Goal: Task Accomplishment & Management: Manage account settings

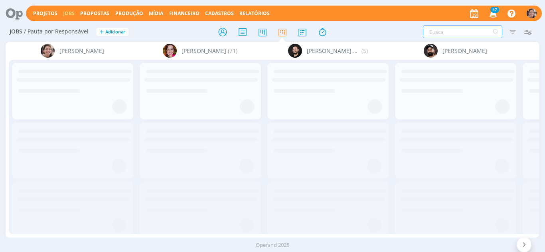
click at [452, 29] on input "text" at bounding box center [462, 32] width 79 height 13
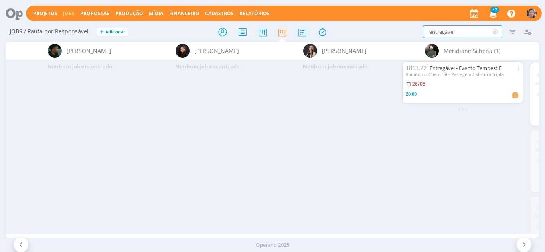
scroll to position [0, 1193]
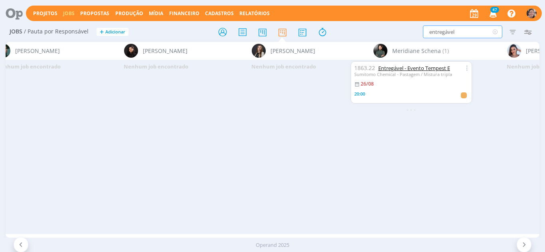
type input "entregável"
click at [426, 68] on link "Entregável - Evento Tempest E" at bounding box center [414, 68] width 72 height 7
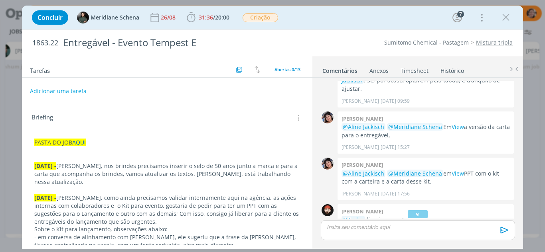
scroll to position [169, 0]
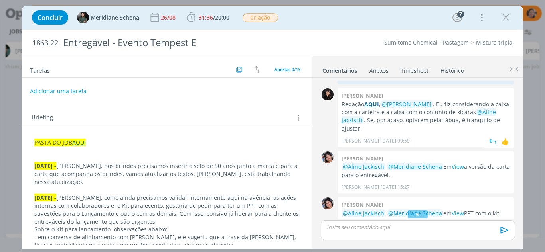
click at [377, 105] on strong "AQUI" at bounding box center [371, 105] width 15 height 8
click at [77, 141] on link "AQUI" at bounding box center [79, 143] width 14 height 8
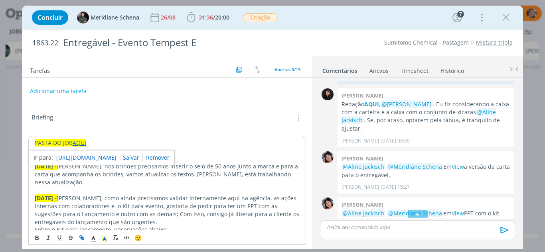
click at [89, 162] on link "https://sobeae.sharepoint.com/:f:/s/SOBEAE/Eoo2qC5feORLhut7_80ZiwQBS-G-dzsAeW0b…" at bounding box center [86, 158] width 60 height 10
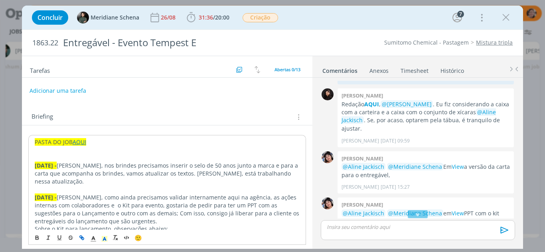
click at [49, 85] on button "Adicionar uma tarefa" at bounding box center [58, 91] width 57 height 14
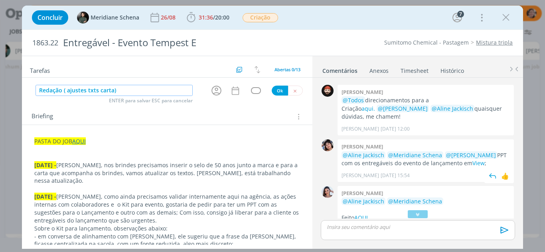
scroll to position [368, 0]
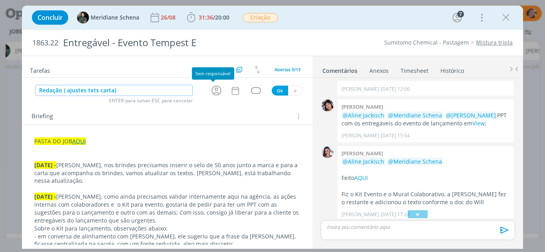
click at [215, 88] on icon "dialog" at bounding box center [216, 91] width 12 height 12
type input "Redação ( ajustes txts carta)"
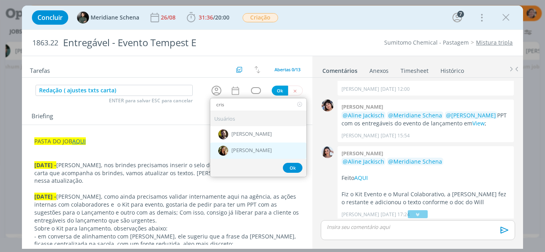
type input "cris"
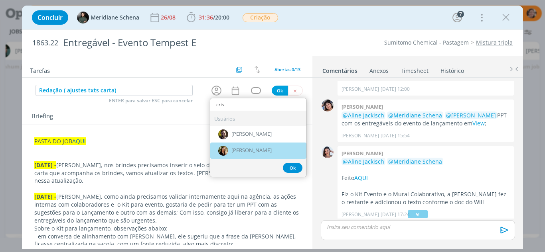
click at [244, 146] on div "[PERSON_NAME]" at bounding box center [258, 151] width 96 height 16
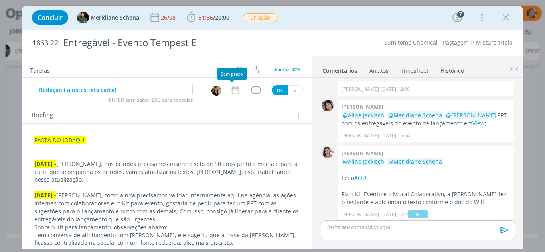
click at [234, 87] on icon "dialog" at bounding box center [235, 90] width 7 height 8
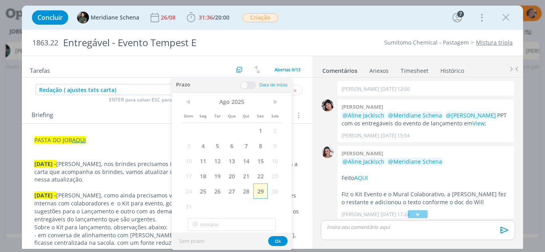
click at [260, 193] on span "29" at bounding box center [260, 191] width 14 height 15
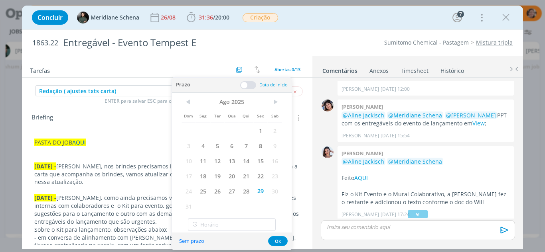
click at [246, 84] on span at bounding box center [248, 85] width 16 height 8
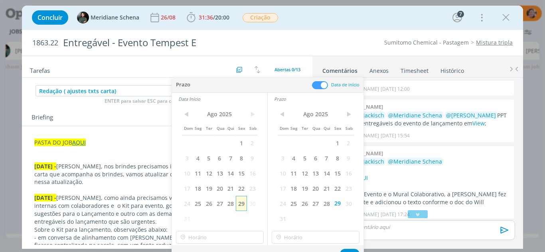
click at [241, 205] on span "29" at bounding box center [241, 203] width 11 height 15
click at [206, 240] on input "14:00" at bounding box center [220, 237] width 88 height 13
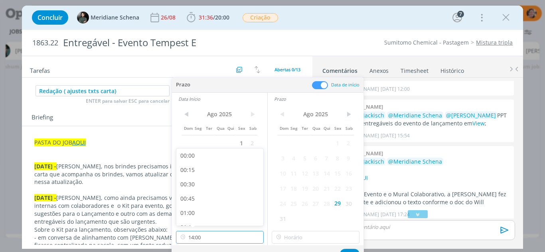
scroll to position [743, 0]
click at [192, 205] on div "13:45" at bounding box center [220, 202] width 89 height 14
type input "13:45"
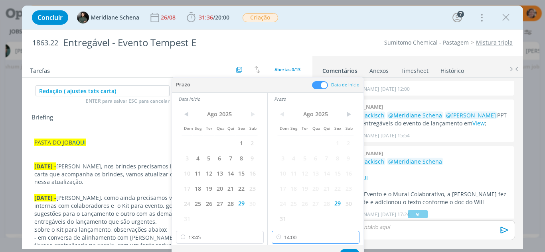
click at [293, 240] on input "14:00" at bounding box center [316, 237] width 88 height 13
click at [294, 203] on div "14:30" at bounding box center [316, 205] width 89 height 14
type input "14:30"
click at [350, 250] on button "Ok" at bounding box center [350, 254] width 20 height 10
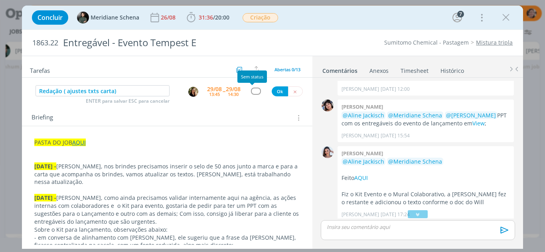
click at [252, 89] on div "dialog" at bounding box center [256, 91] width 10 height 7
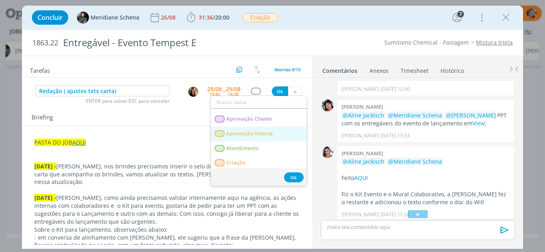
scroll to position [40, 0]
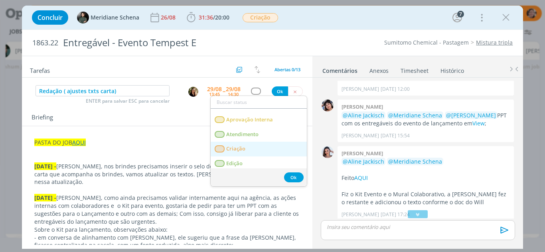
click at [245, 145] on link "Criação" at bounding box center [259, 149] width 96 height 15
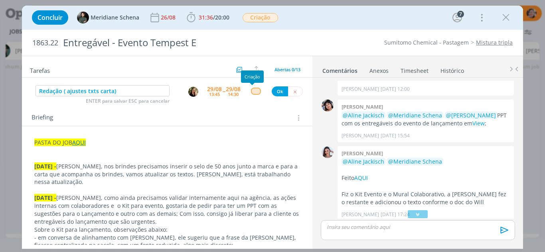
click at [253, 93] on div "dialog" at bounding box center [256, 91] width 10 height 7
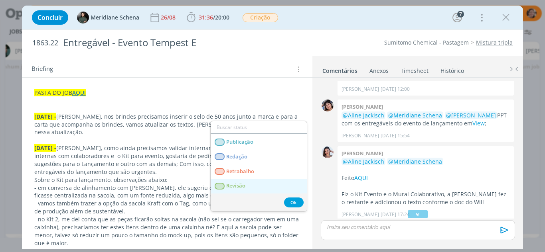
scroll to position [120, 0]
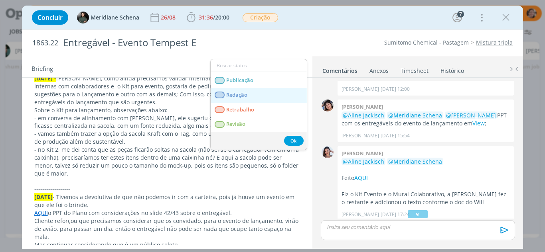
click at [245, 92] on span "Redação" at bounding box center [236, 95] width 21 height 6
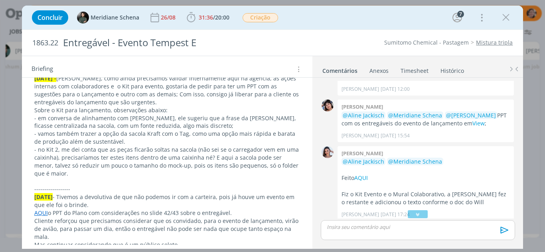
scroll to position [0, 0]
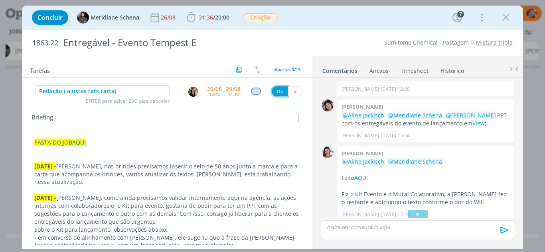
click at [277, 94] on button "Ok" at bounding box center [280, 92] width 16 height 10
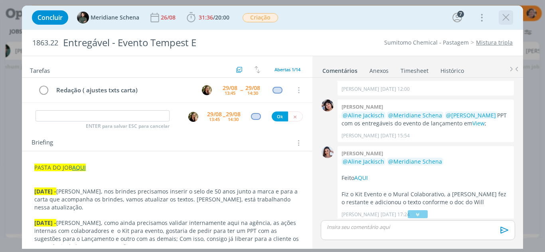
click at [505, 19] on icon "dialog" at bounding box center [506, 18] width 12 height 12
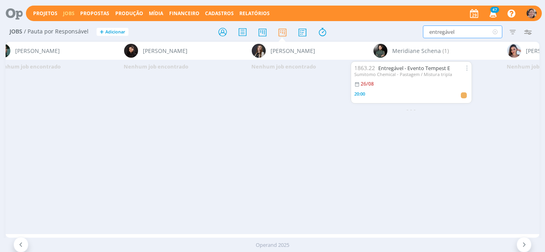
drag, startPoint x: 461, startPoint y: 31, endPoint x: 362, endPoint y: 34, distance: 99.3
click at [362, 34] on div "entregável Filtrar Filtrar Limpar entregável Tipo Jobs e Tarefas Data Personali…" at bounding box center [450, 32] width 178 height 13
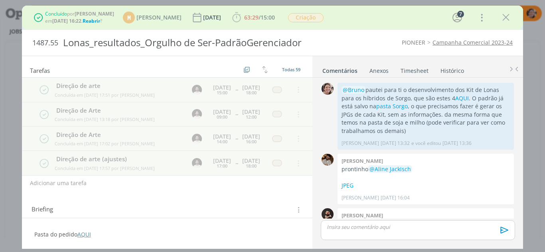
scroll to position [791, 0]
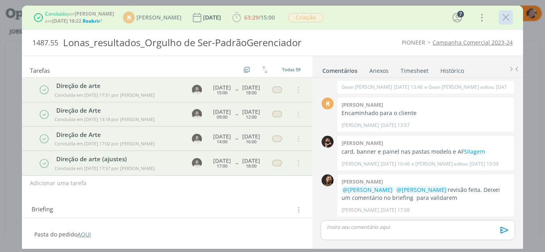
click at [511, 18] on icon "dialog" at bounding box center [506, 18] width 12 height 12
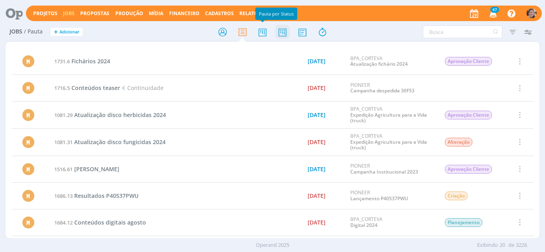
click at [281, 33] on icon at bounding box center [282, 32] width 14 height 16
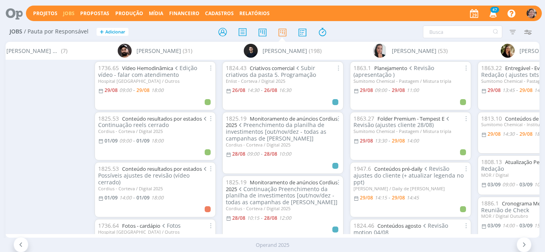
scroll to position [0, 392]
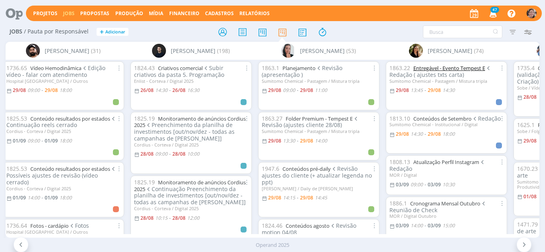
click at [451, 68] on link "Entregável - Evento Tempest E" at bounding box center [449, 68] width 72 height 7
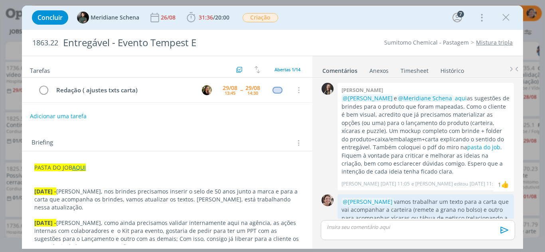
scroll to position [607, 0]
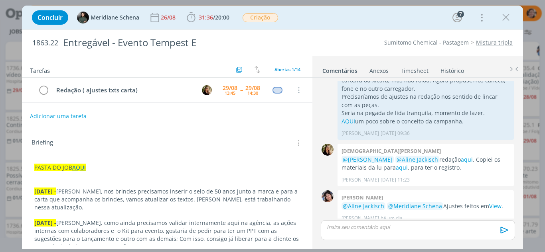
click at [451, 68] on link "Histórico" at bounding box center [452, 69] width 24 height 12
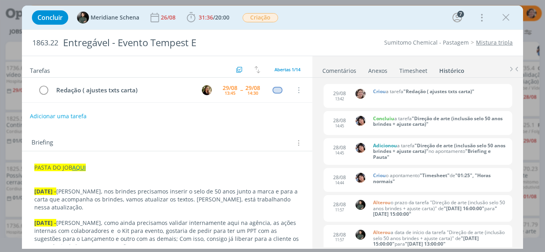
click at [451, 68] on link "Histórico" at bounding box center [452, 69] width 26 height 12
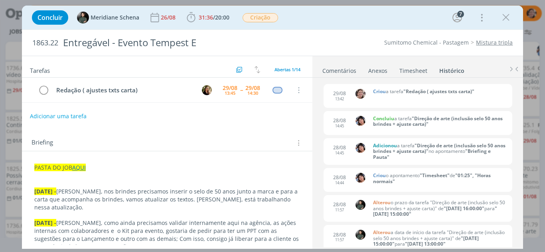
click at [451, 68] on link "Histórico" at bounding box center [452, 69] width 26 height 12
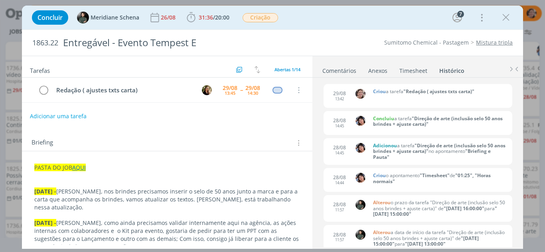
click at [451, 68] on link "Histórico" at bounding box center [452, 69] width 26 height 12
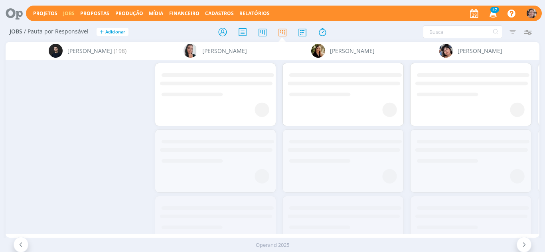
scroll to position [0, 673]
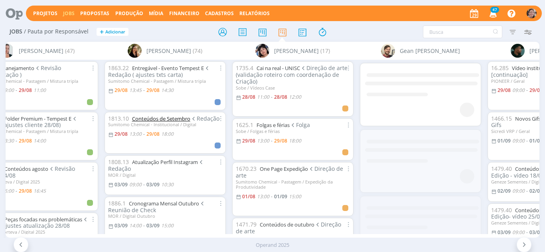
click at [163, 120] on link "Conteúdos de Setembro" at bounding box center [161, 118] width 58 height 7
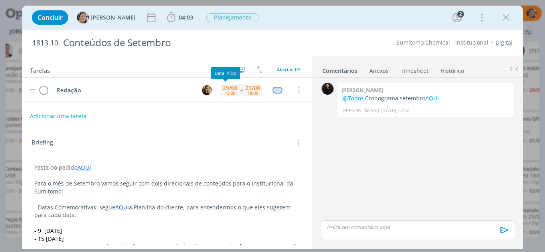
click at [227, 91] on div "13:00" at bounding box center [230, 93] width 11 height 4
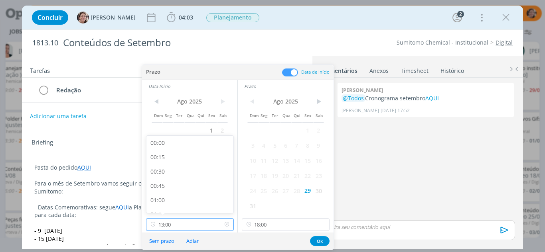
click at [193, 223] on input "13:00" at bounding box center [190, 225] width 88 height 13
click at [159, 171] on div "14:30" at bounding box center [190, 170] width 89 height 14
type input "14:30"
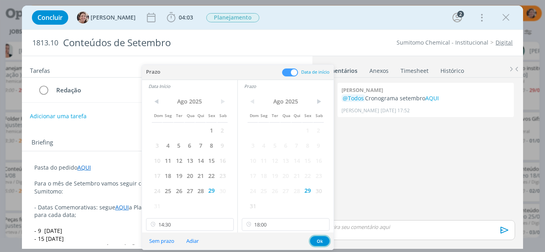
click at [316, 243] on button "Ok" at bounding box center [320, 242] width 20 height 10
